Goal: Find specific page/section: Find specific page/section

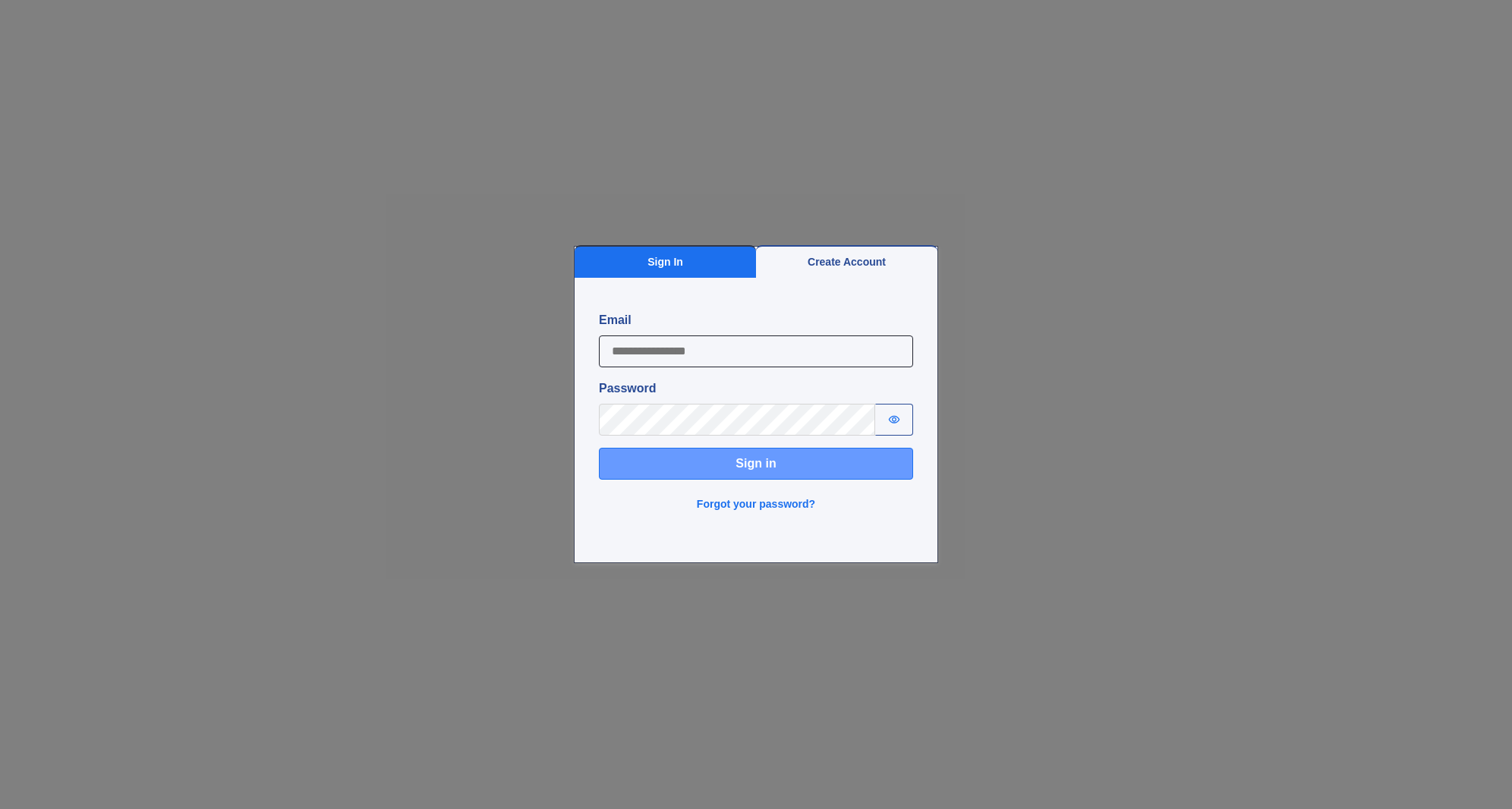
type input "**********"
click at [831, 467] on button "Sign in" at bounding box center [756, 463] width 315 height 32
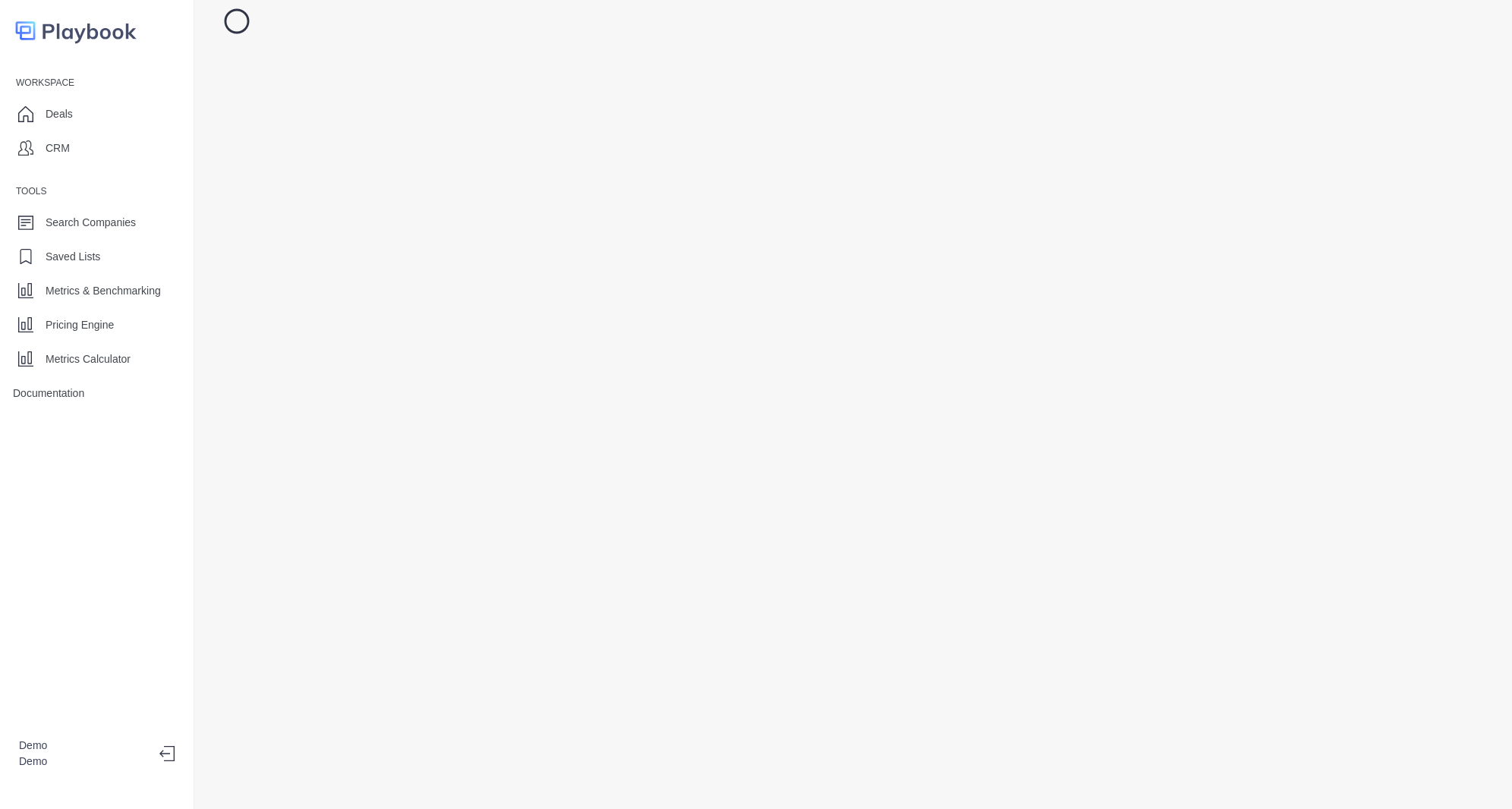
click at [824, 291] on div at bounding box center [853, 404] width 1317 height 809
click at [868, 310] on div at bounding box center [853, 404] width 1317 height 809
